Goal: Task Accomplishment & Management: Manage account settings

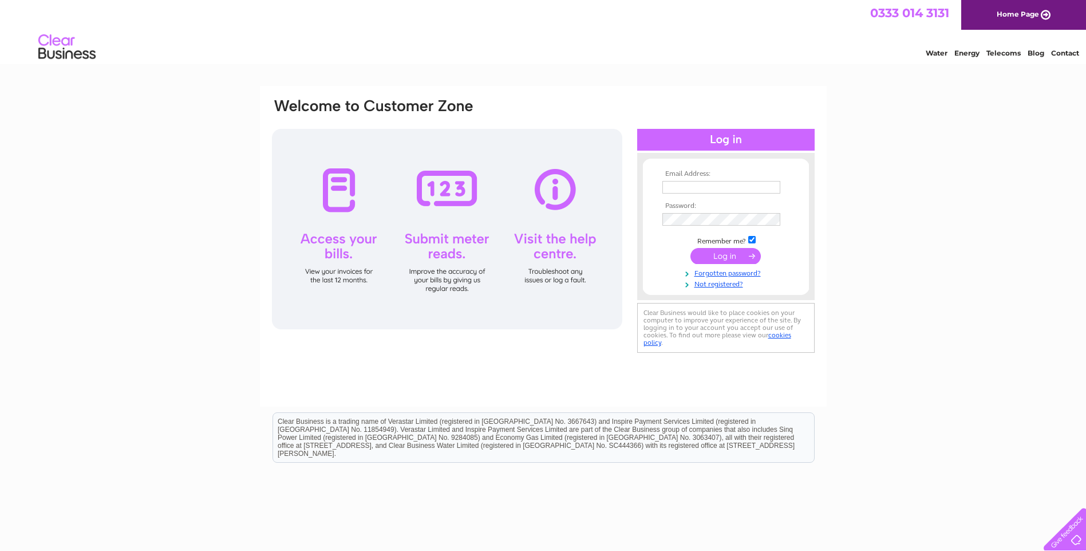
type input "[EMAIL_ADDRESS][DOMAIN_NAME]"
click at [723, 247] on td at bounding box center [726, 256] width 133 height 22
click at [722, 257] on input "submit" at bounding box center [726, 256] width 70 height 16
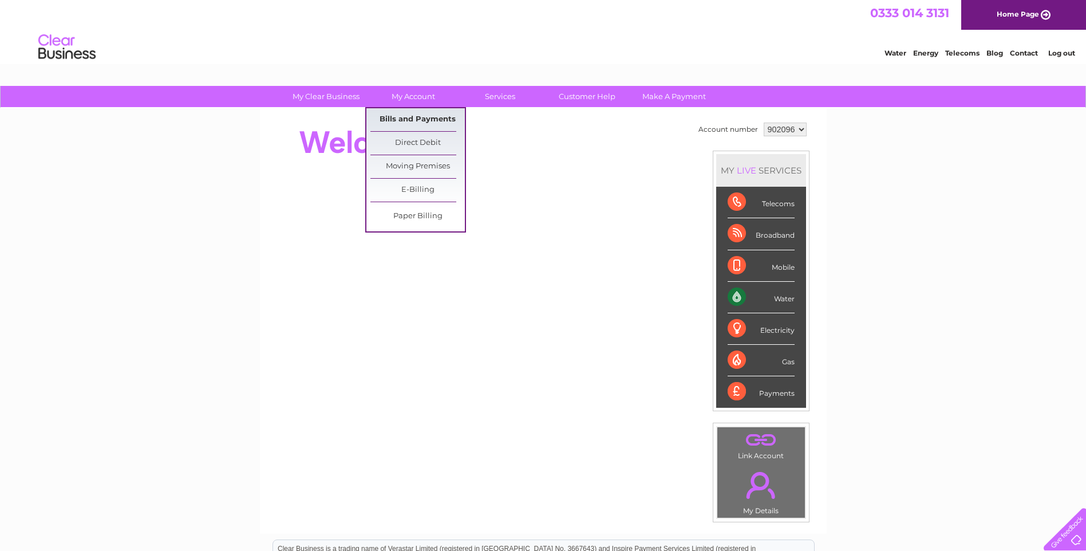
click at [420, 118] on link "Bills and Payments" at bounding box center [417, 119] width 94 height 23
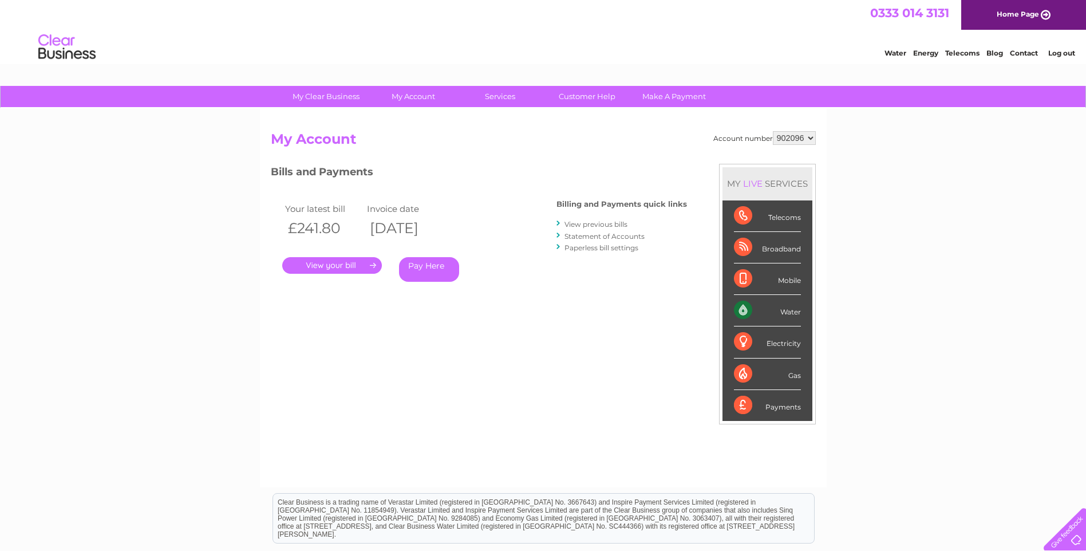
click at [341, 267] on link "." at bounding box center [332, 265] width 100 height 17
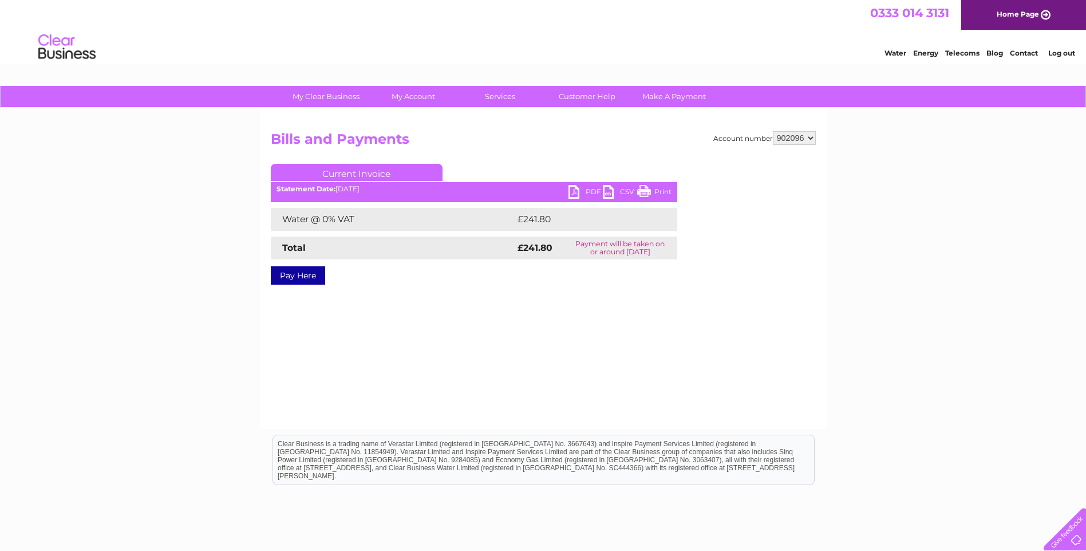
click at [593, 194] on link "PDF" at bounding box center [586, 193] width 34 height 17
